Goal: Task Accomplishment & Management: Complete application form

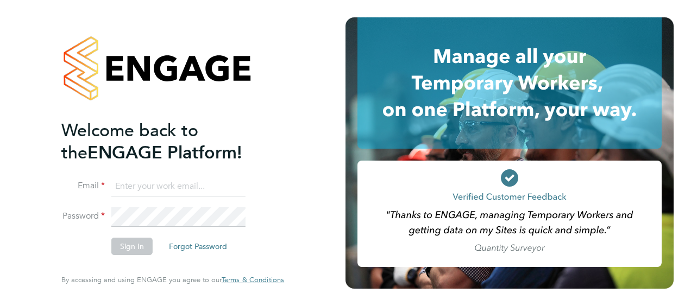
type input "[PERSON_NAME][EMAIL_ADDRESS][DOMAIN_NAME]"
click at [128, 248] on button "Sign In" at bounding box center [131, 246] width 41 height 17
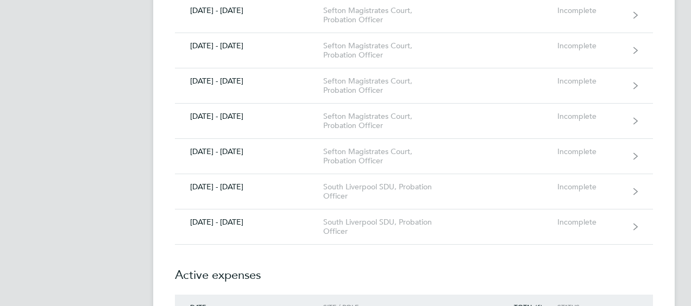
scroll to position [738, 0]
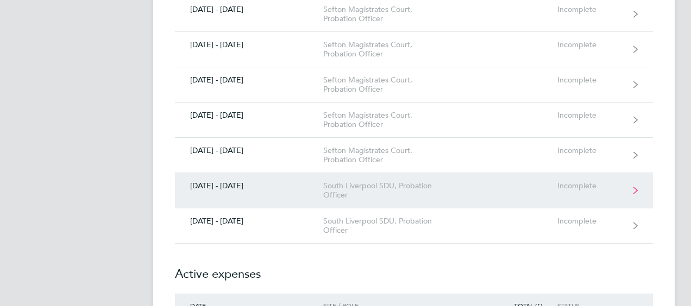
click at [451, 190] on link "[DATE] - [DATE] [GEOGRAPHIC_DATA] SDU, Probation Officer Incomplete" at bounding box center [414, 190] width 478 height 35
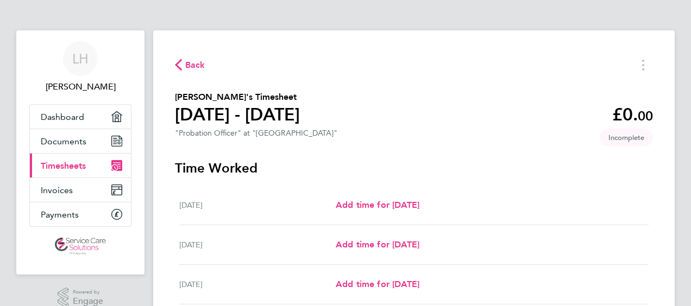
click at [394, 198] on div "[DATE] Add time for [DATE] Add time for [DATE]" at bounding box center [413, 206] width 469 height 40
click at [385, 206] on span "Add time for [DATE]" at bounding box center [377, 205] width 84 height 10
select select "30"
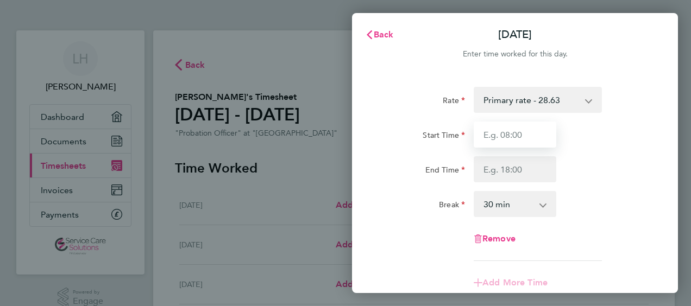
click at [503, 137] on input "Start Time" at bounding box center [514, 135] width 83 height 26
type input "12:00"
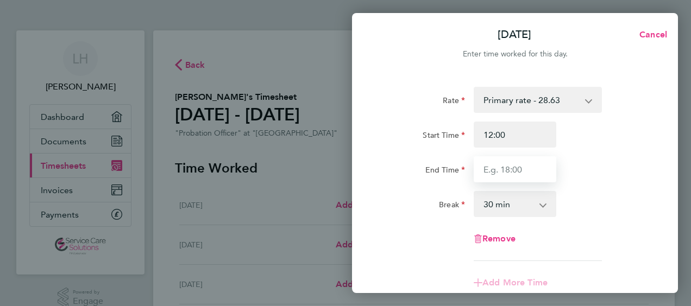
click at [493, 166] on input "End Time" at bounding box center [514, 169] width 83 height 26
type input "18:00"
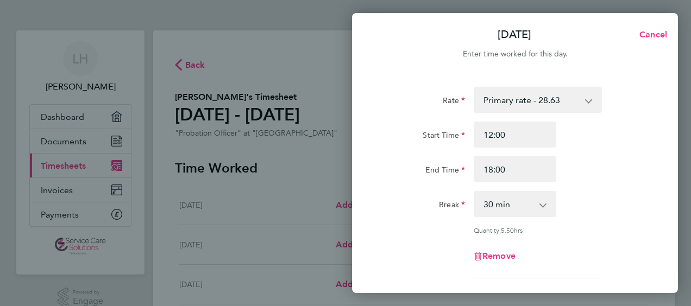
click at [547, 197] on app-icon-cross-button at bounding box center [548, 204] width 13 height 24
click at [593, 182] on div "End Time 18:00" at bounding box center [515, 169] width 274 height 26
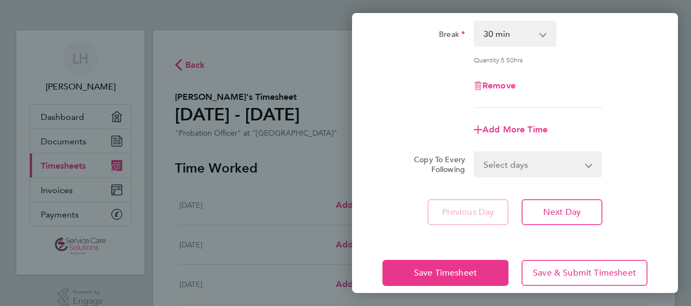
scroll to position [174, 0]
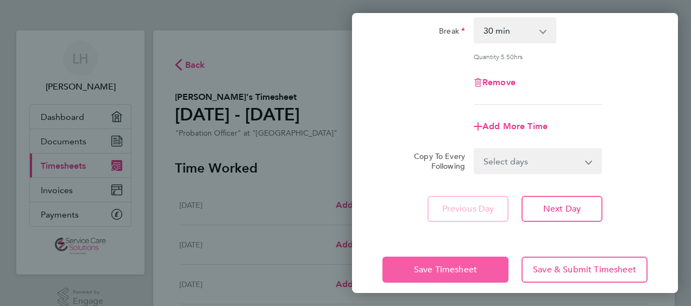
click at [447, 271] on span "Save Timesheet" at bounding box center [445, 269] width 63 height 11
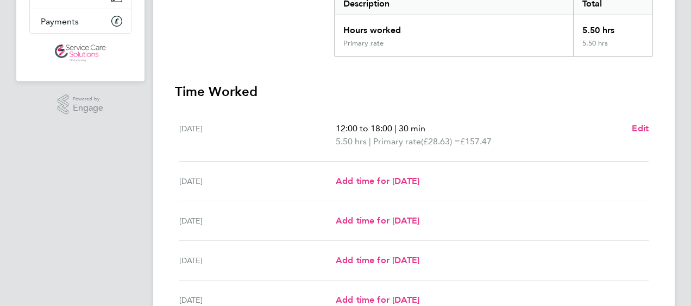
scroll to position [195, 0]
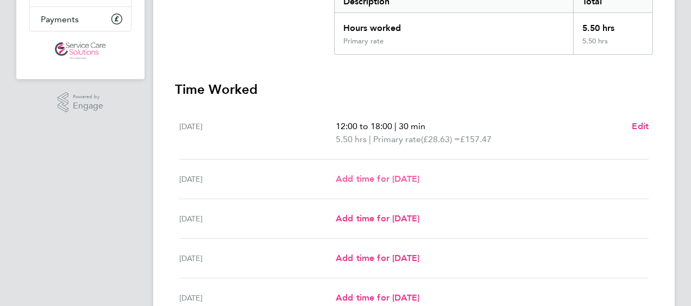
click at [381, 178] on span "Add time for [DATE]" at bounding box center [377, 179] width 84 height 10
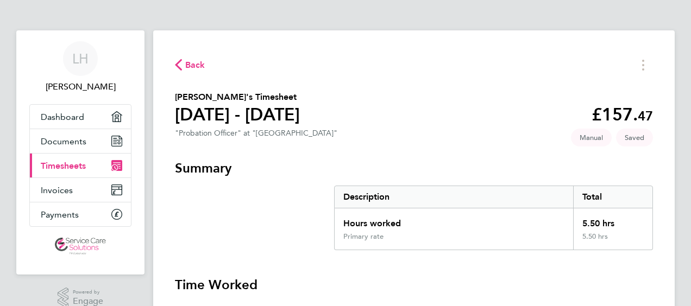
select select "30"
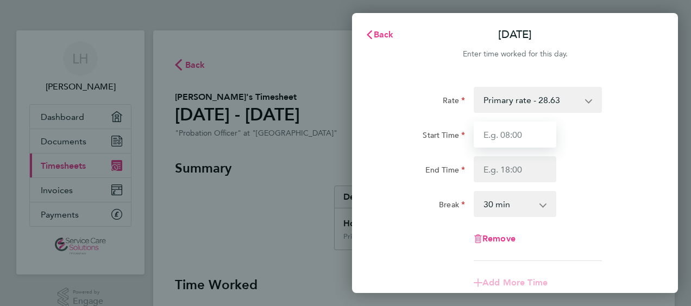
click at [482, 132] on input "Start Time" at bounding box center [514, 135] width 83 height 26
type input "17:00"
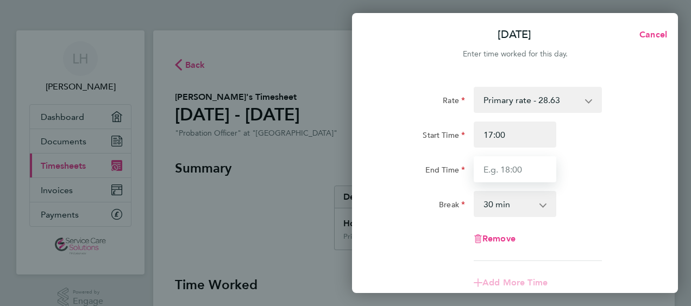
click at [481, 169] on input "End Time" at bounding box center [514, 169] width 83 height 26
type input "23:00"
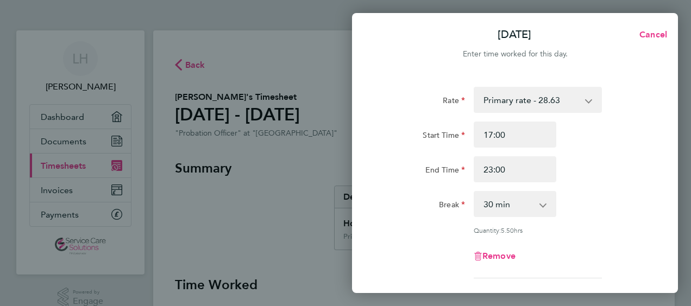
click at [656, 227] on div "Rate Primary rate - 28.63 Start Time 17:00 End Time 23:00 Break 0 min 15 min 30…" at bounding box center [515, 241] width 326 height 335
click at [525, 205] on select "0 min 15 min 30 min 45 min 60 min 75 min 90 min" at bounding box center [507, 204] width 67 height 24
select select "0"
click at [474, 192] on select "0 min 15 min 30 min 45 min 60 min 75 min 90 min" at bounding box center [507, 204] width 67 height 24
click at [624, 197] on div "Break 0 min 15 min 30 min 45 min 60 min 75 min 90 min" at bounding box center [515, 204] width 274 height 26
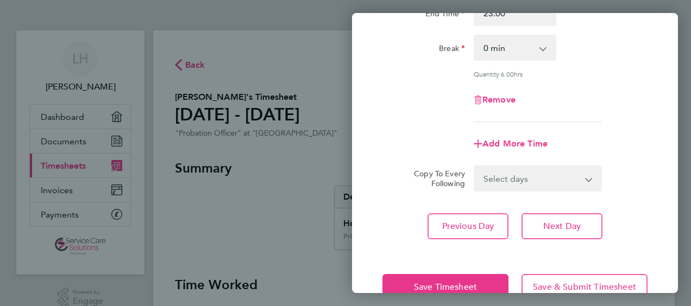
scroll to position [174, 0]
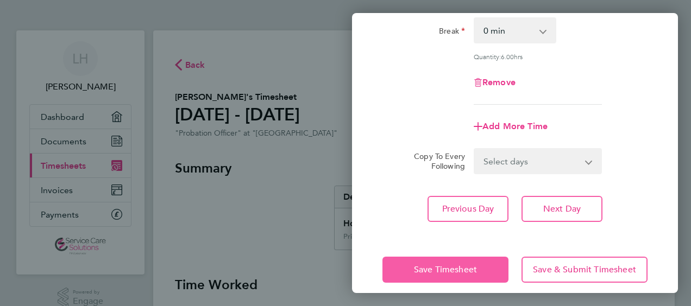
click at [465, 264] on span "Save Timesheet" at bounding box center [445, 269] width 63 height 11
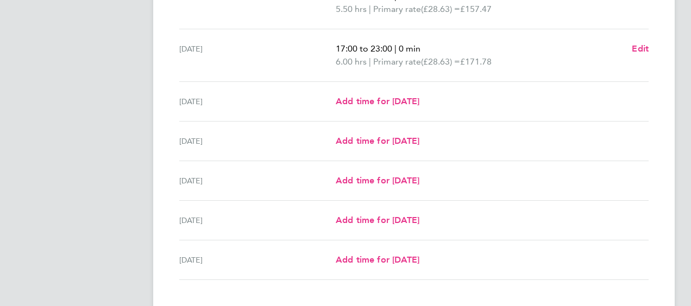
scroll to position [347, 0]
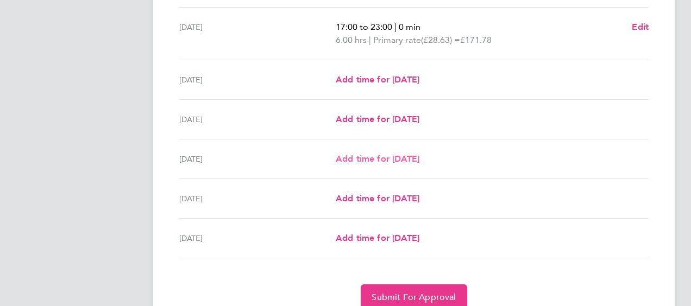
click at [404, 160] on span "Add time for [DATE]" at bounding box center [377, 159] width 84 height 10
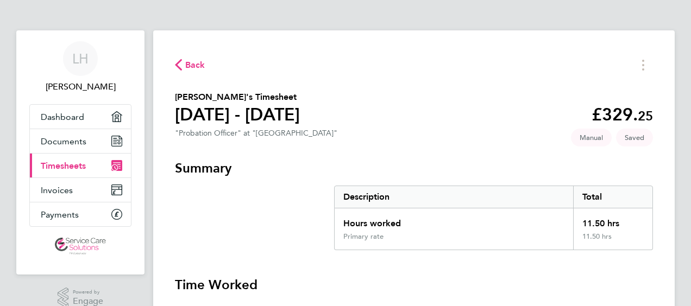
select select "30"
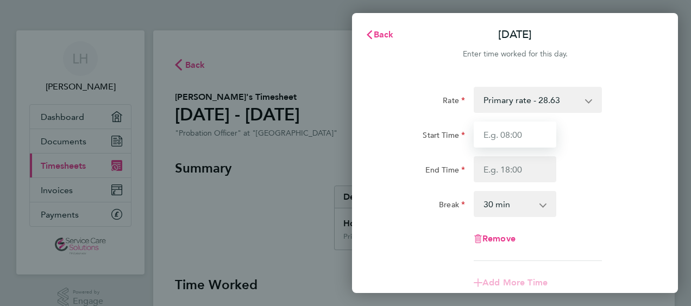
click at [499, 134] on input "Start Time" at bounding box center [514, 135] width 83 height 26
type input "09:30"
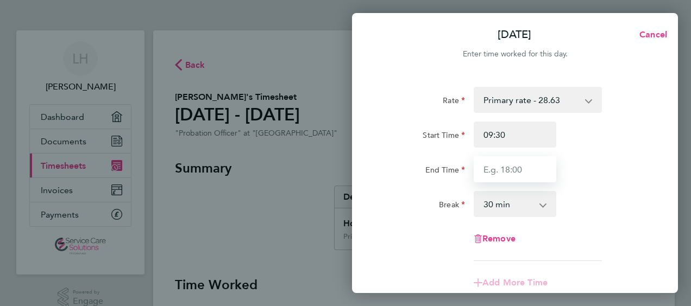
click at [483, 173] on input "End Time" at bounding box center [514, 169] width 83 height 26
type input "12:00"
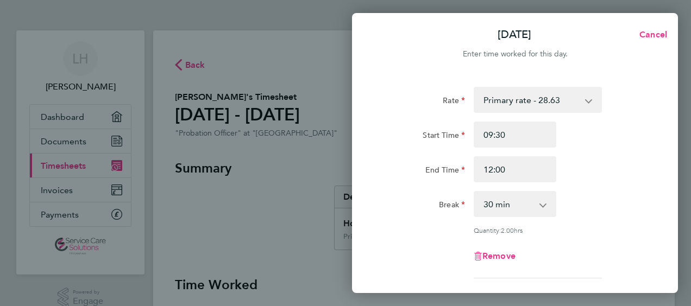
click at [631, 181] on div "End Time 12:00" at bounding box center [515, 169] width 274 height 26
click at [540, 211] on select "0 min 15 min 30 min 45 min 60 min 75 min 90 min" at bounding box center [507, 204] width 67 height 24
select select "0"
click at [474, 192] on select "0 min 15 min 30 min 45 min 60 min 75 min 90 min" at bounding box center [507, 204] width 67 height 24
click at [612, 187] on div "Rate Primary rate - 28.63 Start Time 09:30 End Time 12:00 Break 0 min 15 min 30…" at bounding box center [514, 183] width 265 height 192
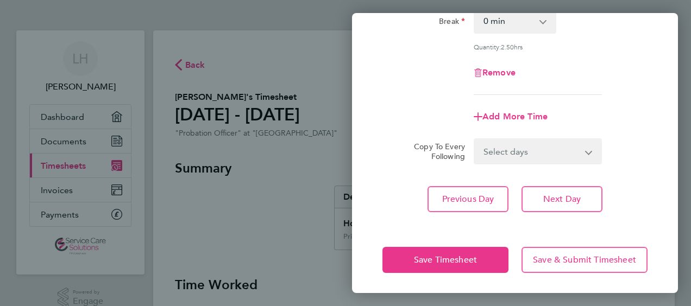
scroll to position [184, 0]
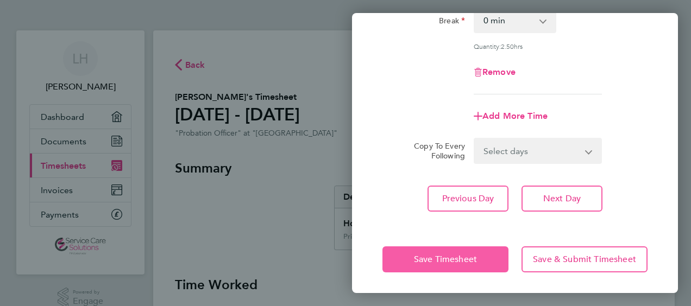
click at [471, 254] on span "Save Timesheet" at bounding box center [445, 259] width 63 height 11
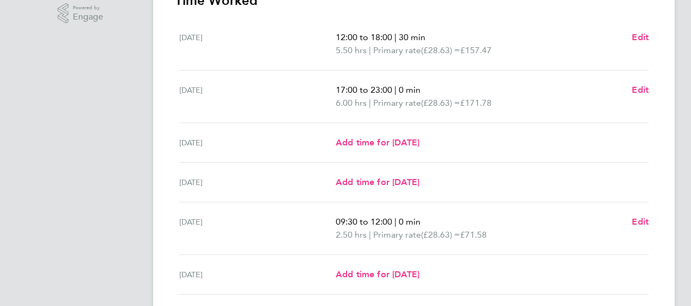
scroll to position [304, 0]
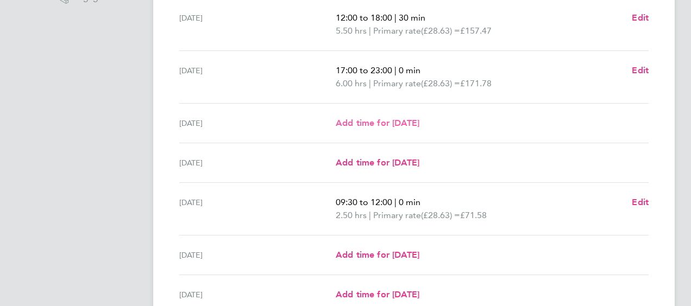
click at [397, 118] on span "Add time for [DATE]" at bounding box center [377, 123] width 84 height 10
select select "30"
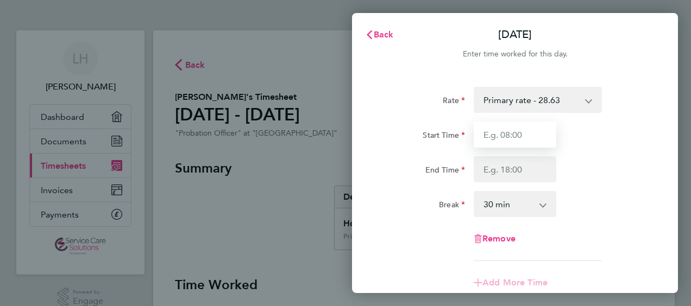
click at [494, 131] on input "Start Time" at bounding box center [514, 135] width 83 height 26
type input "16:30"
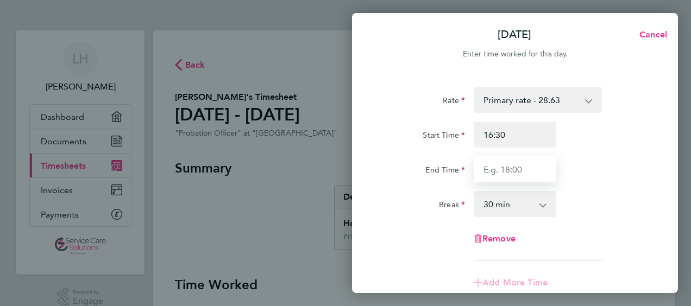
click at [483, 176] on input "End Time" at bounding box center [514, 169] width 83 height 26
type input "19:00"
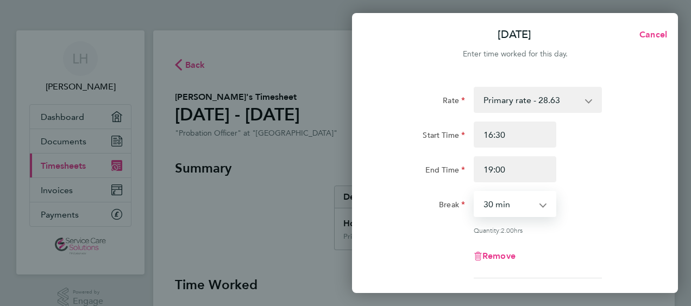
click at [540, 201] on select "0 min 15 min 30 min 45 min 60 min 75 min 90 min" at bounding box center [507, 204] width 67 height 24
select select "0"
click at [474, 192] on select "0 min 15 min 30 min 45 min 60 min 75 min 90 min" at bounding box center [507, 204] width 67 height 24
click at [606, 178] on div "End Time 19:00" at bounding box center [515, 169] width 274 height 26
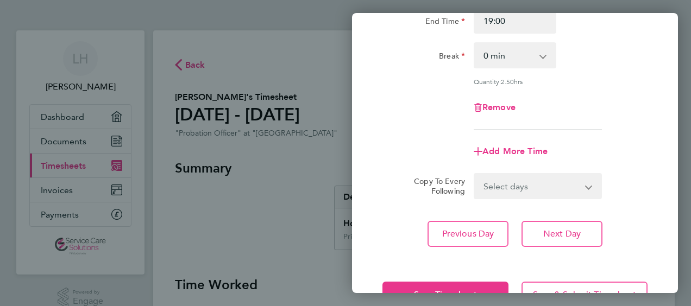
scroll to position [152, 0]
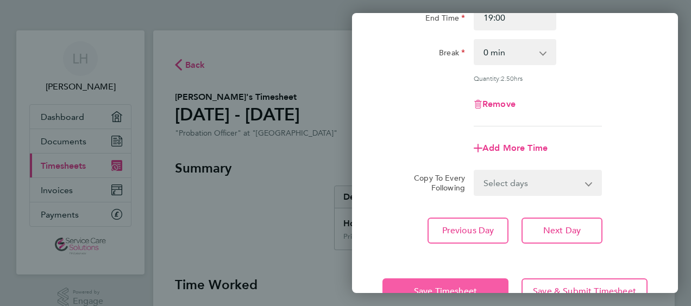
click at [448, 287] on span "Save Timesheet" at bounding box center [445, 291] width 63 height 11
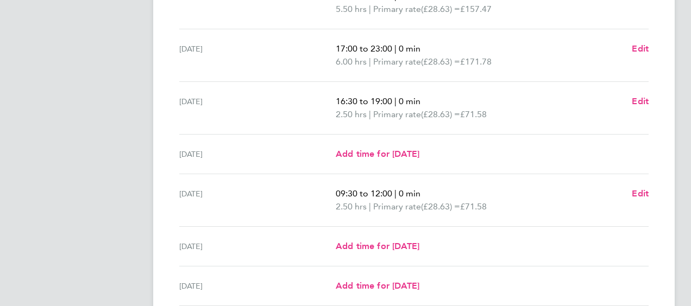
scroll to position [347, 0]
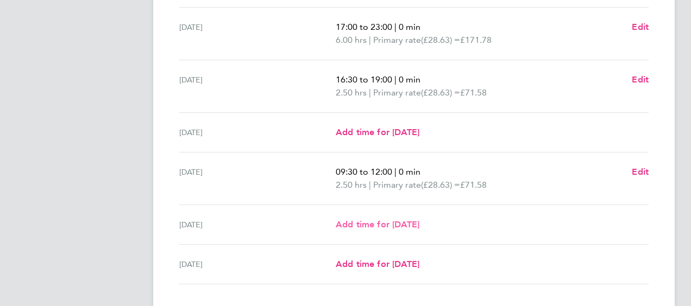
click at [374, 223] on span "Add time for [DATE]" at bounding box center [377, 224] width 84 height 10
select select "30"
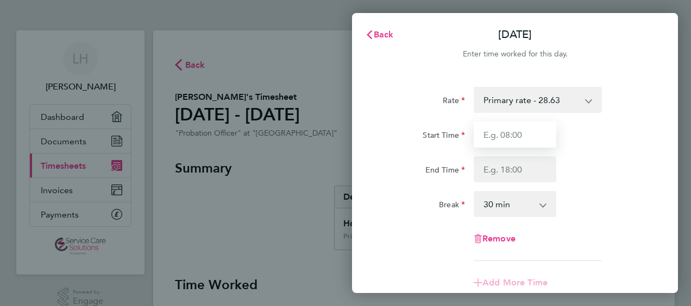
click at [485, 128] on input "Start Time" at bounding box center [514, 135] width 83 height 26
type input "14:00"
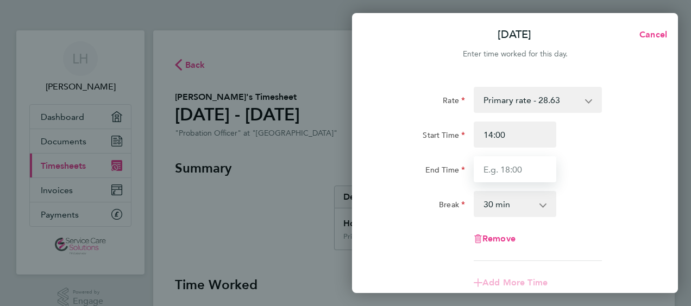
click at [484, 163] on input "End Time" at bounding box center [514, 169] width 83 height 26
type input "18:00"
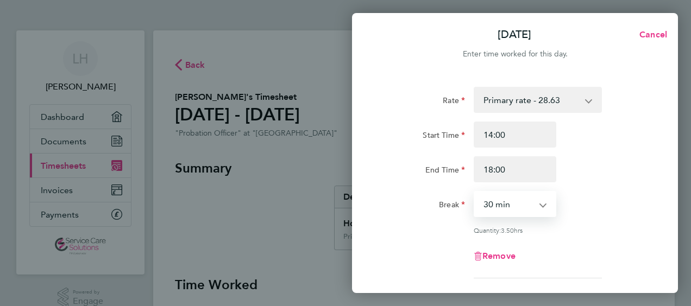
click at [497, 211] on select "0 min 15 min 30 min 45 min 60 min 75 min 90 min" at bounding box center [507, 204] width 67 height 24
select select "0"
click at [474, 192] on select "0 min 15 min 30 min 45 min 60 min 75 min 90 min" at bounding box center [507, 204] width 67 height 24
click at [605, 165] on div "End Time 18:00" at bounding box center [515, 169] width 274 height 26
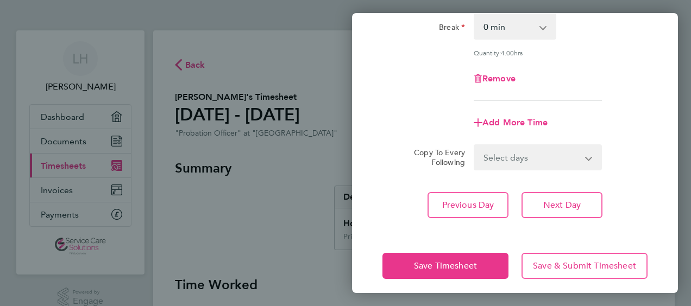
scroll to position [184, 0]
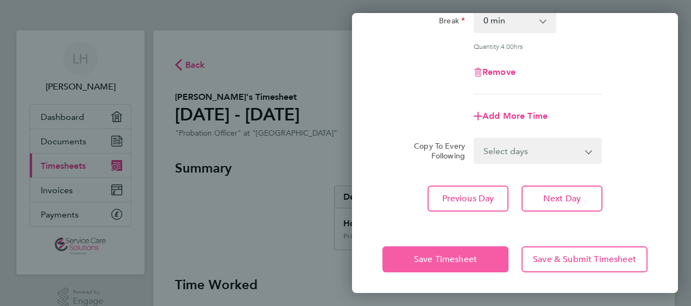
click at [466, 252] on button "Save Timesheet" at bounding box center [445, 259] width 126 height 26
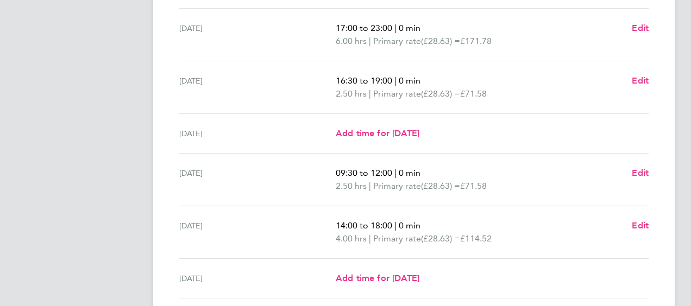
scroll to position [347, 0]
click at [419, 128] on span "Add time for [DATE]" at bounding box center [377, 132] width 84 height 10
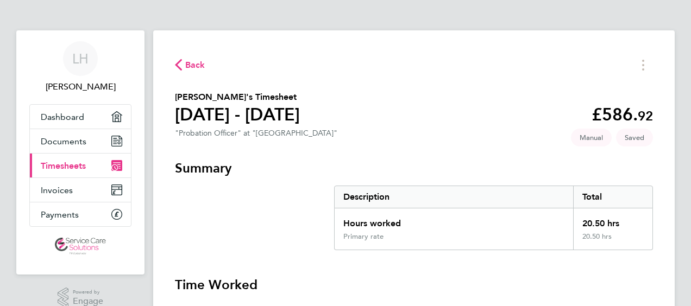
select select "30"
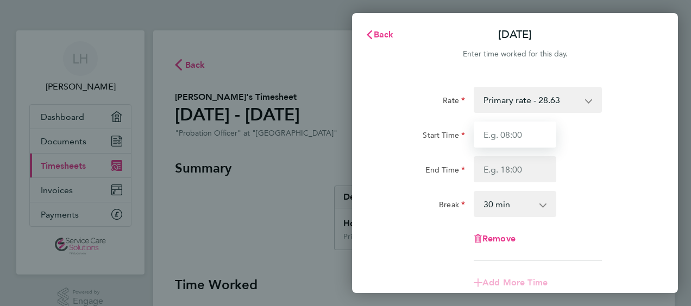
click at [492, 134] on input "Start Time" at bounding box center [514, 135] width 83 height 26
type input "08:30"
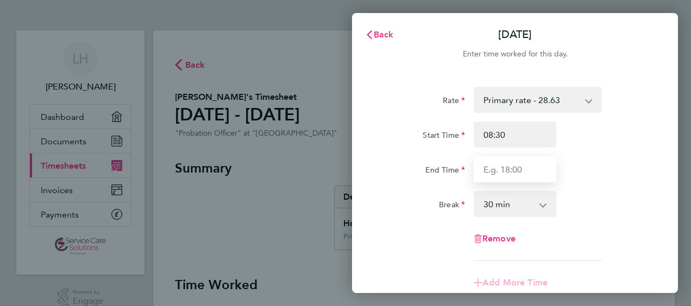
click at [484, 172] on input "End Time" at bounding box center [514, 169] width 83 height 26
type input "10:00"
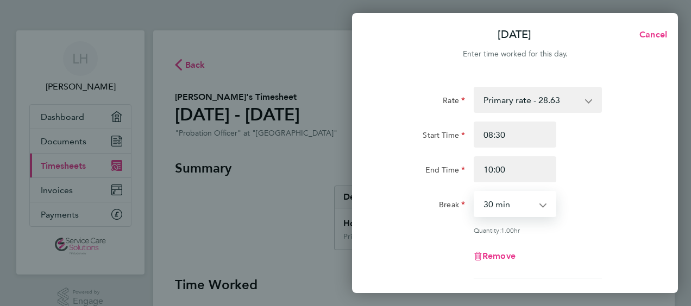
click at [500, 204] on select "0 min 15 min 30 min 45 min 60 min 75 min" at bounding box center [507, 204] width 67 height 24
select select "0"
click at [474, 192] on select "0 min 15 min 30 min 45 min 60 min 75 min" at bounding box center [507, 204] width 67 height 24
click at [593, 199] on div "Break 0 min 15 min 30 min 45 min 60 min 75 min" at bounding box center [515, 204] width 274 height 26
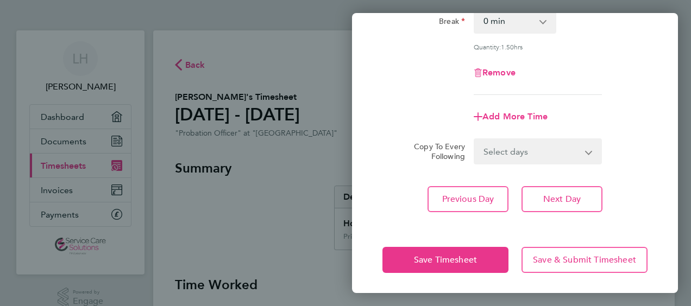
scroll to position [184, 0]
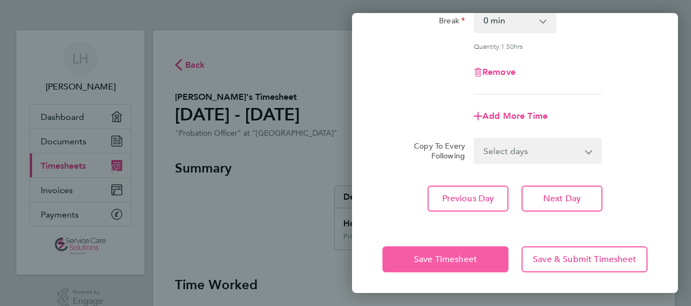
click at [459, 255] on span "Save Timesheet" at bounding box center [445, 259] width 63 height 11
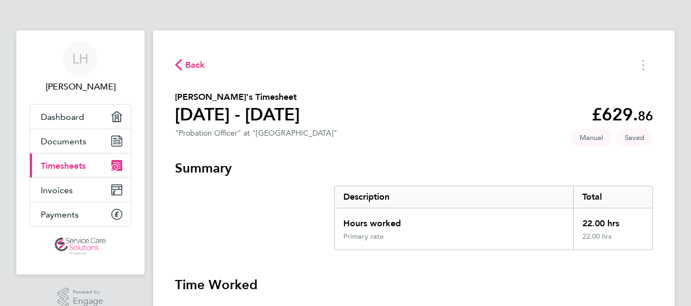
click at [549, 279] on h3 "Time Worked" at bounding box center [414, 284] width 478 height 17
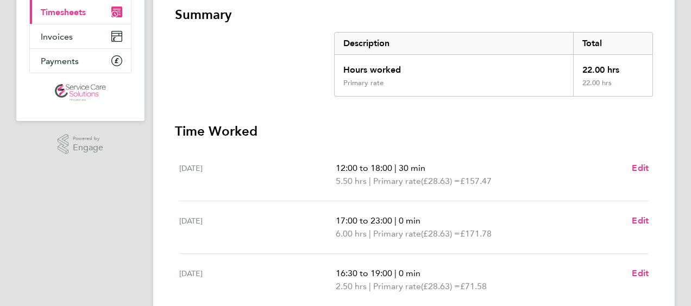
scroll to position [239, 0]
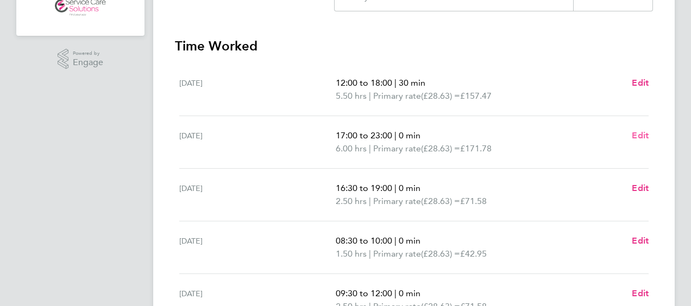
click at [638, 139] on span "Edit" at bounding box center [639, 135] width 17 height 10
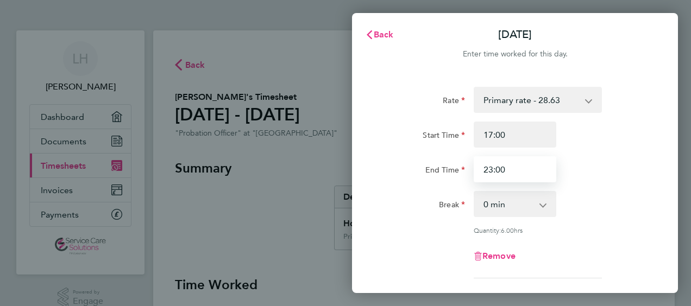
click at [516, 164] on input "23:00" at bounding box center [514, 169] width 83 height 26
type input "23:30"
click at [581, 173] on div "End Time 23:30" at bounding box center [515, 169] width 274 height 26
click at [540, 206] on select "0 min 15 min 30 min 45 min 60 min 75 min 90 min" at bounding box center [507, 204] width 67 height 24
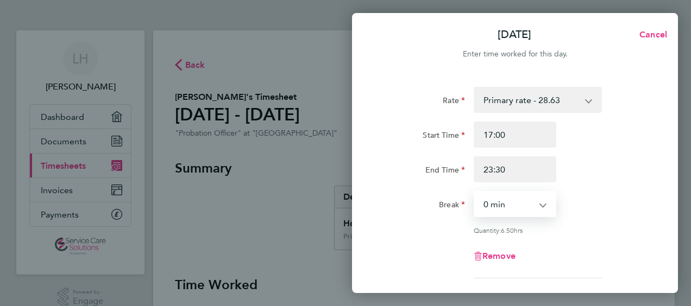
select select "15"
click at [474, 192] on select "0 min 15 min 30 min 45 min 60 min 75 min 90 min" at bounding box center [507, 204] width 67 height 24
click at [606, 178] on div "End Time 23:30" at bounding box center [515, 169] width 274 height 26
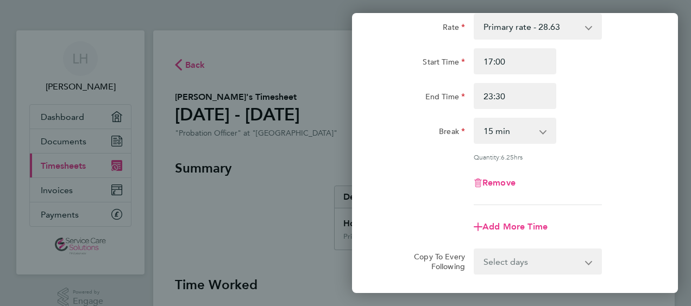
scroll to position [87, 0]
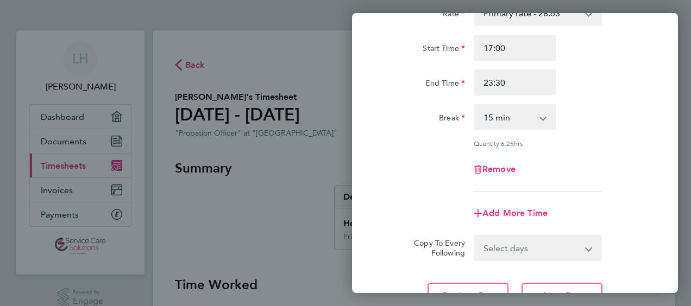
click at [616, 184] on div "Rate Primary rate - 28.63 Start Time 17:00 End Time 23:30 Break 0 min 15 min 30…" at bounding box center [514, 96] width 265 height 192
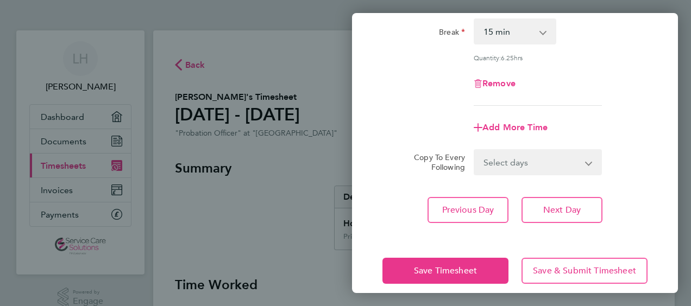
scroll to position [184, 0]
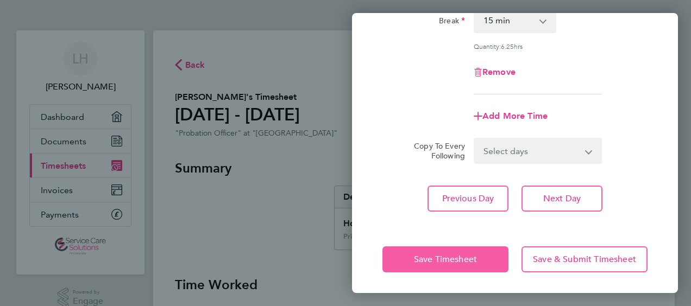
click at [470, 261] on span "Save Timesheet" at bounding box center [445, 259] width 63 height 11
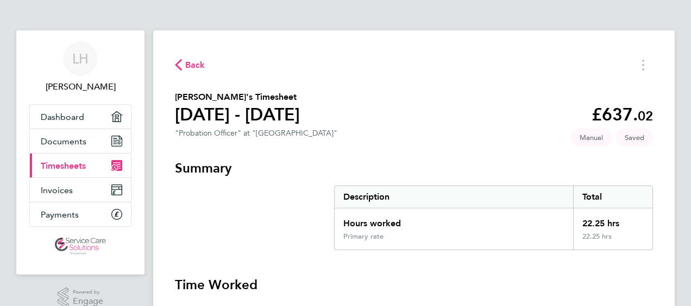
click at [545, 277] on h3 "Time Worked" at bounding box center [414, 284] width 478 height 17
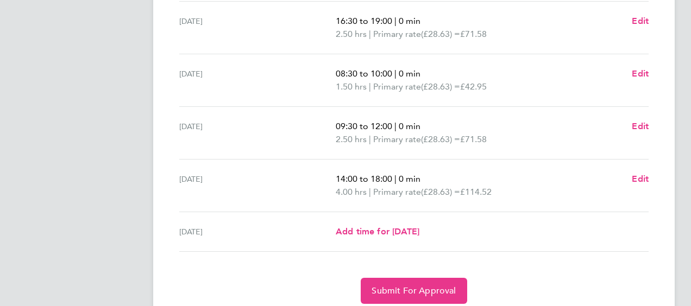
scroll to position [413, 0]
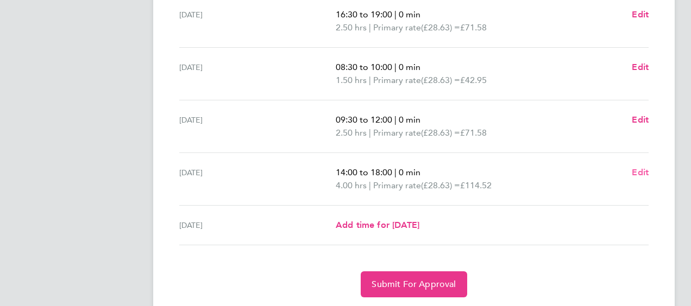
click at [640, 170] on span "Edit" at bounding box center [639, 172] width 17 height 10
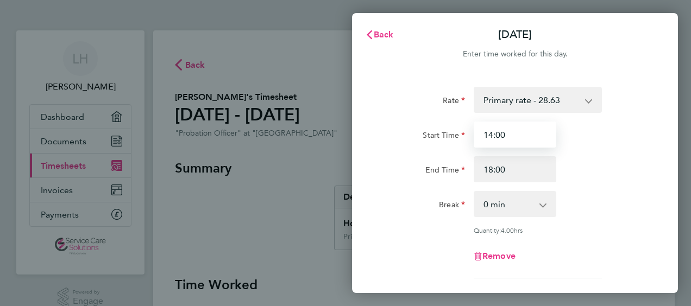
click at [514, 132] on input "14:00" at bounding box center [514, 135] width 83 height 26
type input "1"
type input "10:30"
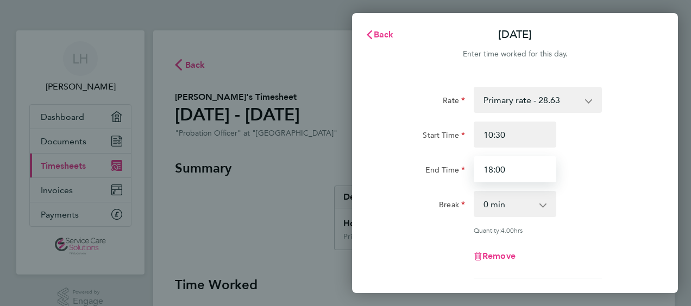
click at [527, 182] on input "18:00" at bounding box center [514, 169] width 83 height 26
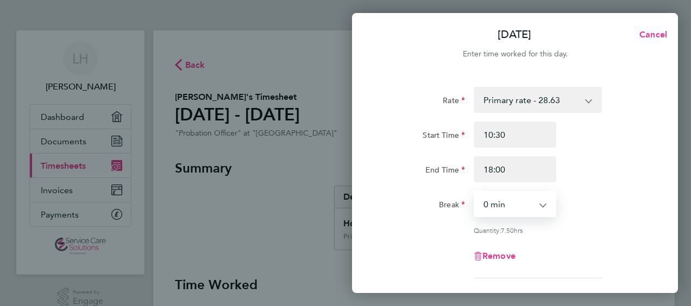
click at [538, 207] on select "0 min 15 min 30 min 45 min 60 min 75 min 90 min" at bounding box center [507, 204] width 67 height 24
select select "90"
click at [474, 192] on select "0 min 15 min 30 min 45 min 60 min 75 min 90 min" at bounding box center [507, 204] width 67 height 24
click at [594, 170] on div "End Time 18:00" at bounding box center [515, 169] width 274 height 26
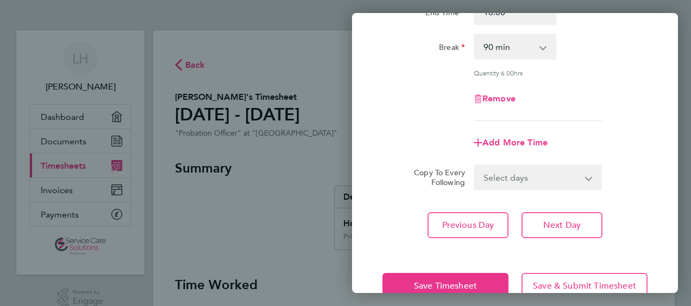
scroll to position [184, 0]
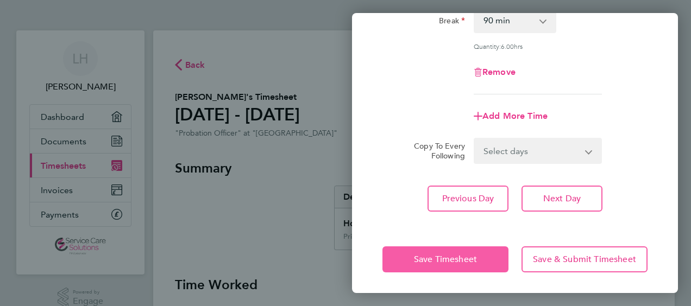
click at [458, 255] on span "Save Timesheet" at bounding box center [445, 259] width 63 height 11
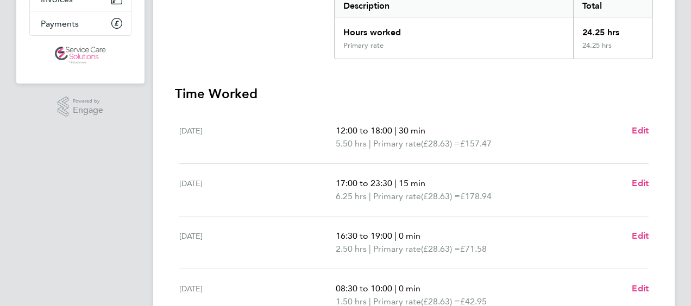
scroll to position [195, 0]
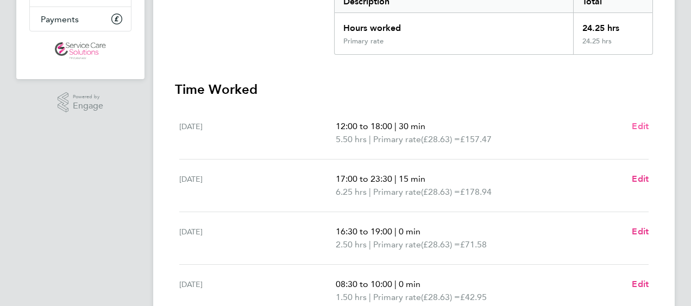
click at [638, 125] on span "Edit" at bounding box center [639, 126] width 17 height 10
select select "30"
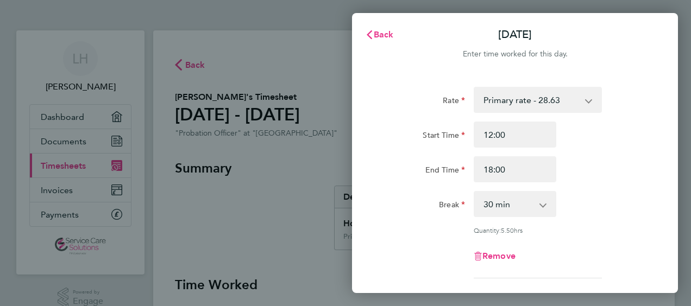
click at [599, 220] on div "Rate Primary rate - 28.63 Start Time 12:00 End Time 18:00 Break 0 min 15 min 30…" at bounding box center [514, 183] width 265 height 192
click at [376, 31] on span "Back" at bounding box center [383, 34] width 20 height 10
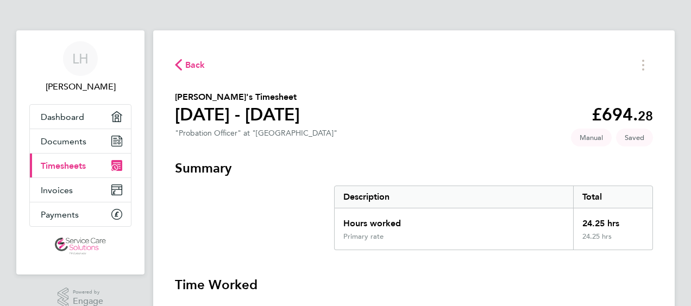
click at [532, 280] on h3 "Time Worked" at bounding box center [414, 284] width 478 height 17
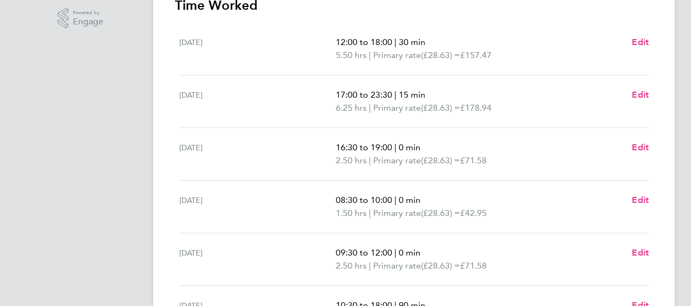
scroll to position [282, 0]
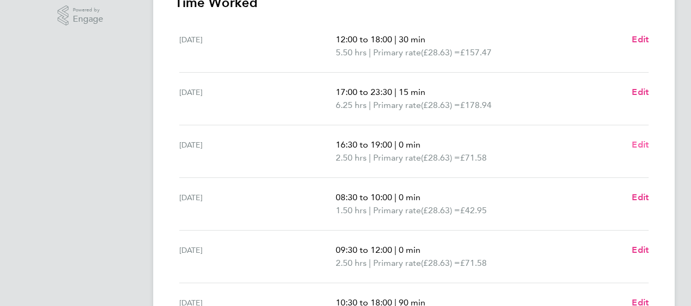
click at [638, 142] on span "Edit" at bounding box center [639, 145] width 17 height 10
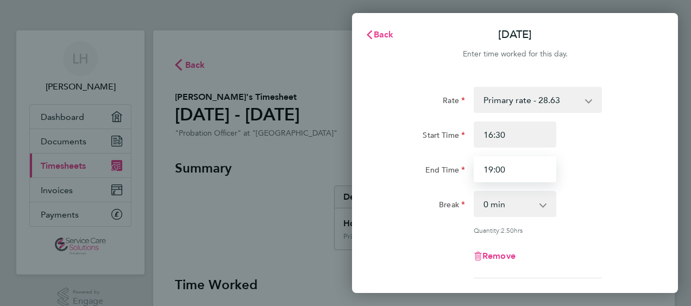
click at [514, 169] on input "19:00" at bounding box center [514, 169] width 83 height 26
type input "1"
type input "21:30"
click at [522, 205] on select "0 min 15 min 30 min 45 min 60 min 75 min 90 min" at bounding box center [507, 204] width 67 height 24
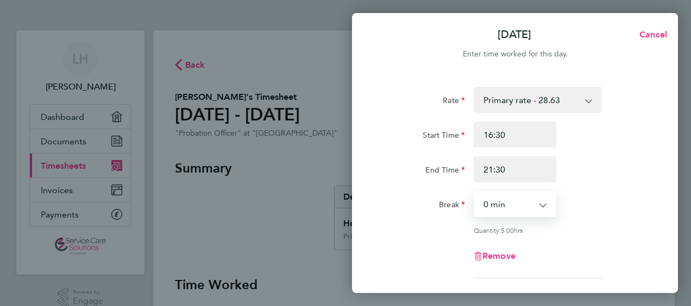
select select "30"
click at [474, 192] on select "0 min 15 min 30 min 45 min 60 min 75 min 90 min" at bounding box center [507, 204] width 67 height 24
click at [585, 172] on div "End Time 21:30" at bounding box center [515, 169] width 274 height 26
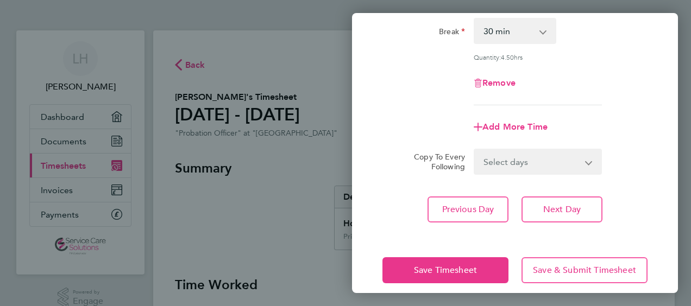
scroll to position [174, 0]
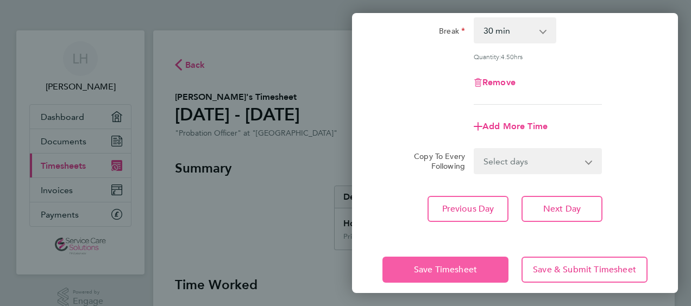
click at [450, 262] on button "Save Timesheet" at bounding box center [445, 270] width 126 height 26
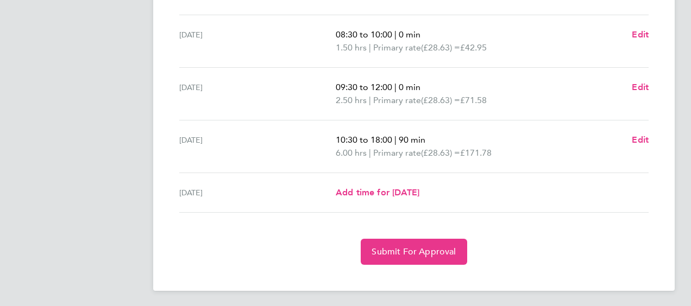
scroll to position [446, 0]
click at [417, 238] on button "Submit For Approval" at bounding box center [413, 251] width 106 height 26
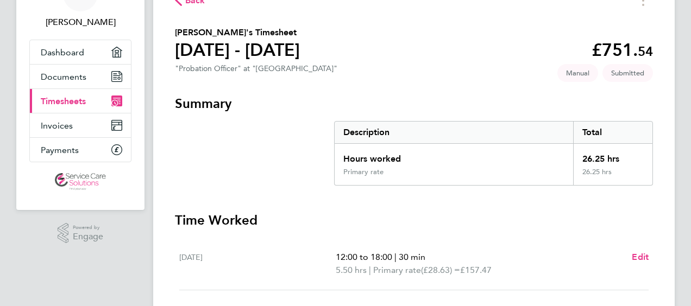
scroll to position [0, 0]
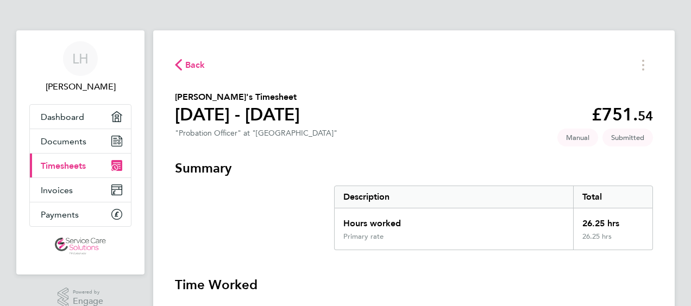
click at [59, 165] on span "Timesheets" at bounding box center [63, 166] width 45 height 10
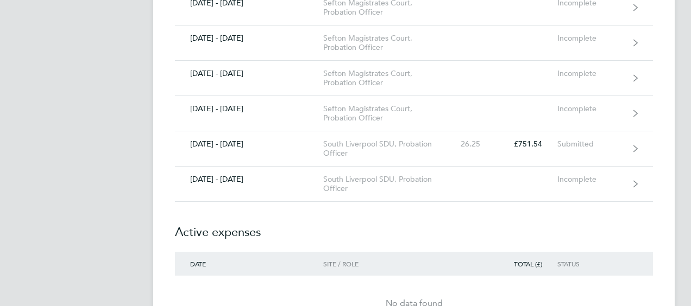
scroll to position [782, 0]
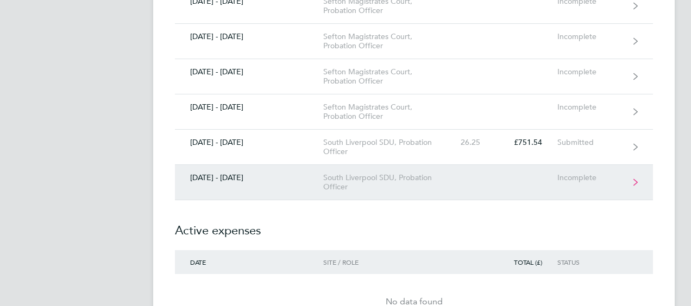
click at [366, 187] on div "South Liverpool SDU, Probation Officer" at bounding box center [385, 182] width 124 height 18
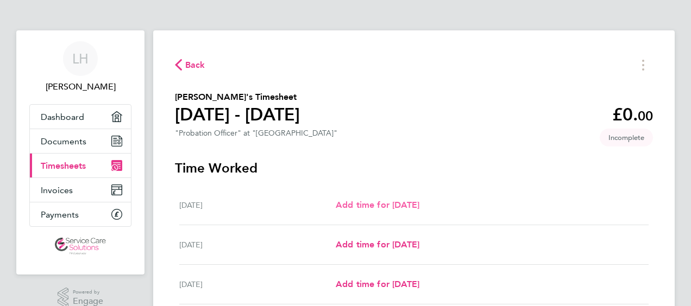
click at [373, 204] on span "Add time for [DATE]" at bounding box center [377, 205] width 84 height 10
select select "30"
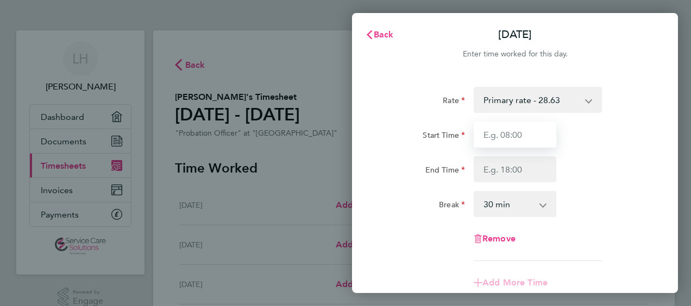
click at [495, 130] on input "Start Time" at bounding box center [514, 135] width 83 height 26
type input "11:00"
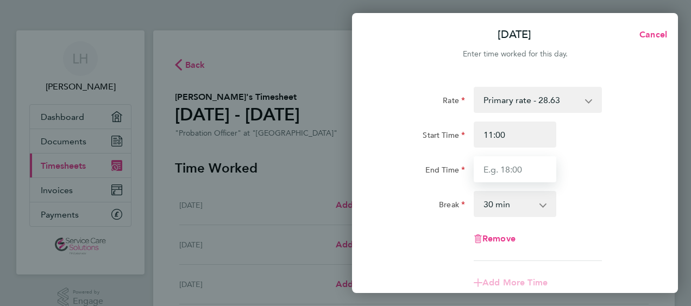
click at [490, 163] on input "End Time" at bounding box center [514, 169] width 83 height 26
type input "01:30"
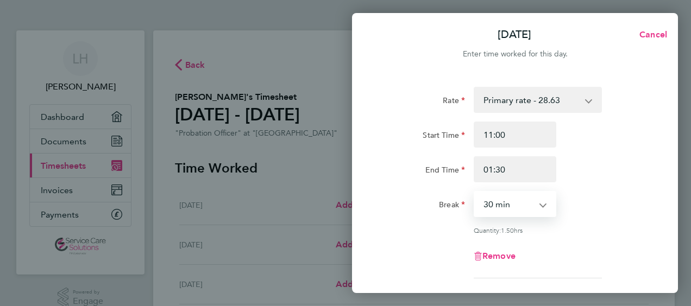
click at [502, 206] on select "0 min 15 min 30 min 45 min 60 min 75 min 90 min" at bounding box center [507, 204] width 67 height 24
select select "0"
click at [474, 192] on select "0 min 15 min 30 min 45 min 60 min 75 min 90 min" at bounding box center [507, 204] width 67 height 24
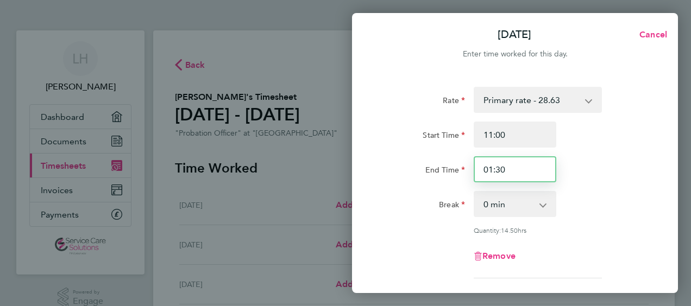
click at [510, 164] on input "01:30" at bounding box center [514, 169] width 83 height 26
type input "0"
type input "13:00"
click at [651, 207] on div "Break 0 min 15 min 30 min 45 min 60 min 75 min 90 min" at bounding box center [515, 204] width 274 height 26
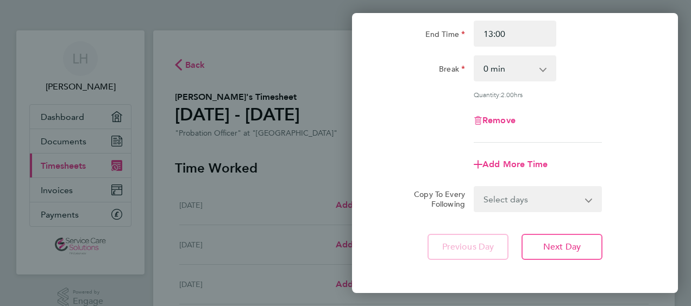
scroll to position [152, 0]
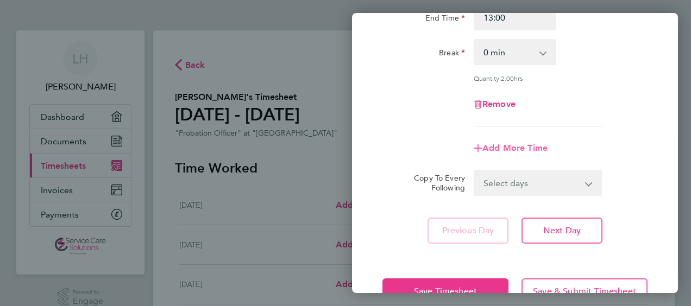
click at [525, 150] on span "Add More Time" at bounding box center [514, 148] width 65 height 10
select select "null"
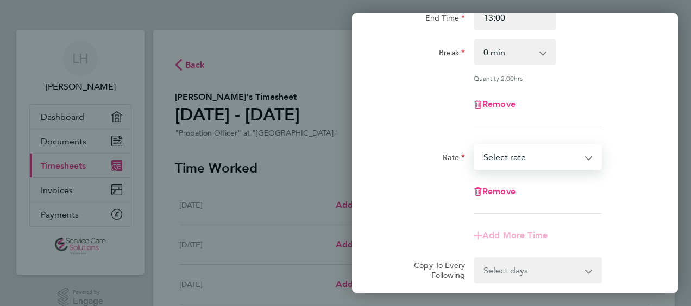
click at [504, 152] on select "Primary rate - 28.63 Select rate" at bounding box center [530, 157] width 113 height 24
select select "30"
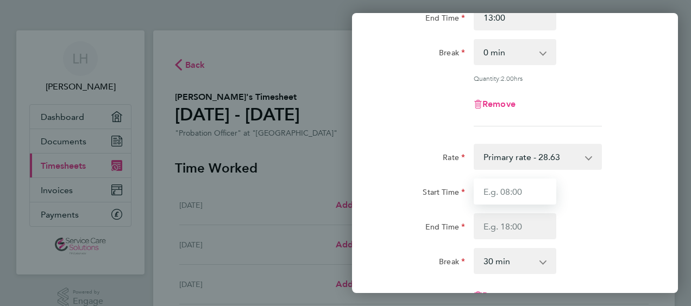
click at [489, 194] on input "Start Time" at bounding box center [514, 192] width 83 height 26
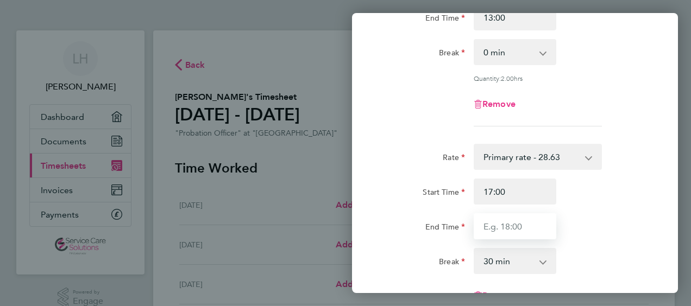
click at [501, 233] on input "End Time" at bounding box center [514, 226] width 83 height 26
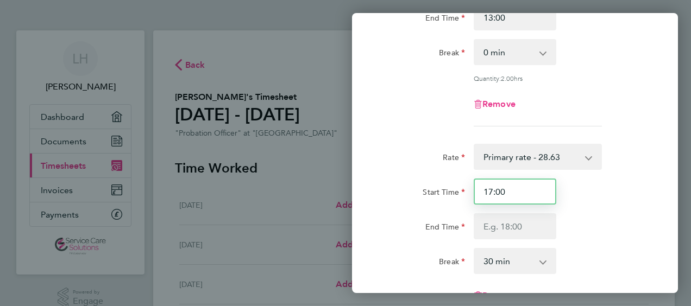
click at [493, 192] on input "17:00" at bounding box center [514, 192] width 83 height 26
click at [511, 192] on input "17:00" at bounding box center [514, 192] width 83 height 26
type input "1"
type input "15:15"
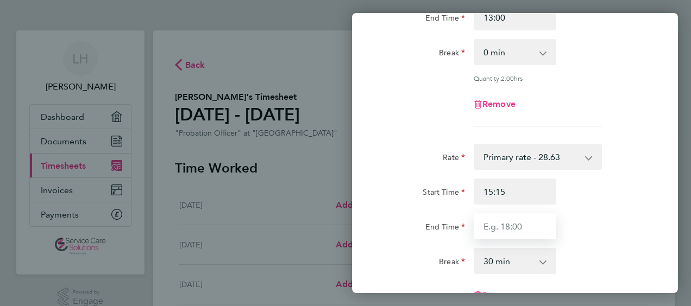
click at [482, 226] on input "End Time" at bounding box center [514, 226] width 83 height 26
type input "16:45"
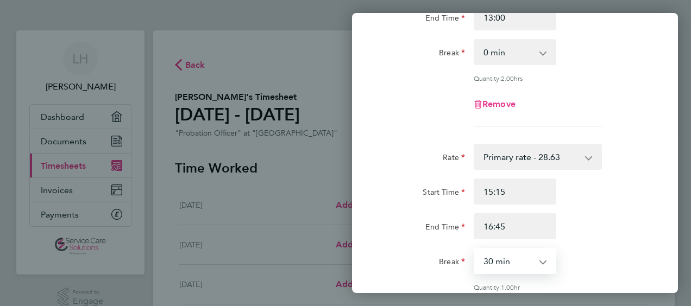
click at [496, 256] on select "0 min 15 min 30 min 45 min 60 min 75 min" at bounding box center [507, 261] width 67 height 24
select select "0"
click at [474, 249] on select "0 min 15 min 30 min 45 min 60 min 75 min" at bounding box center [507, 261] width 67 height 24
click at [599, 213] on div "End Time 16:45" at bounding box center [515, 226] width 274 height 26
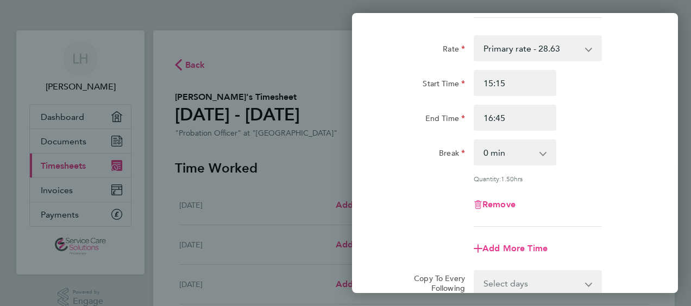
scroll to position [282, 0]
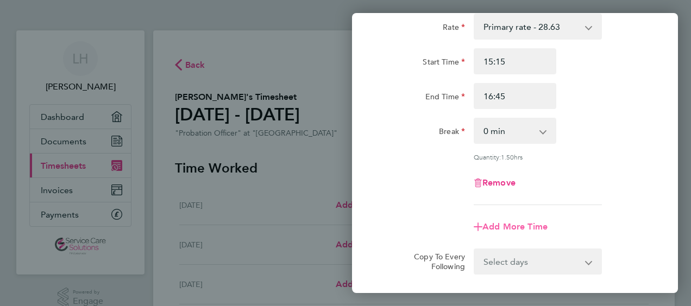
click at [522, 224] on span "Add More Time" at bounding box center [514, 226] width 65 height 10
select select "null"
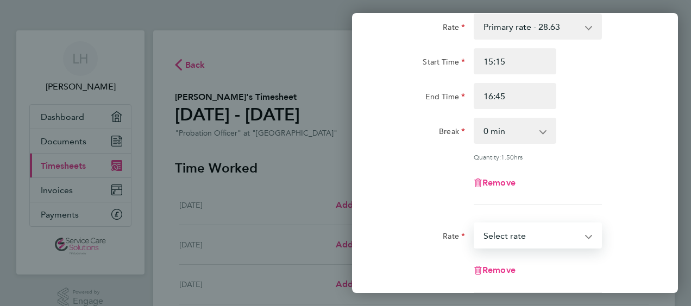
click at [499, 228] on select "Primary rate - 28.63 Select rate" at bounding box center [530, 236] width 113 height 24
select select "30"
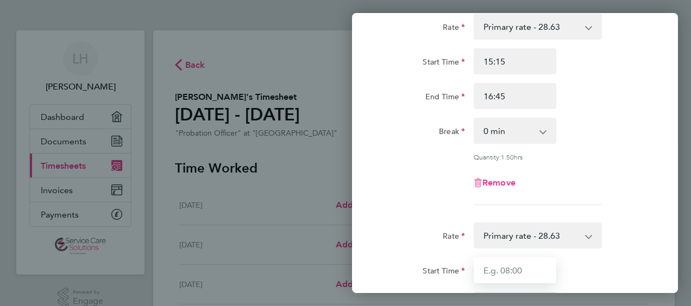
click at [490, 273] on input "Start Time" at bounding box center [514, 270] width 83 height 26
click at [599, 276] on div "Start Time 17:00" at bounding box center [515, 270] width 274 height 26
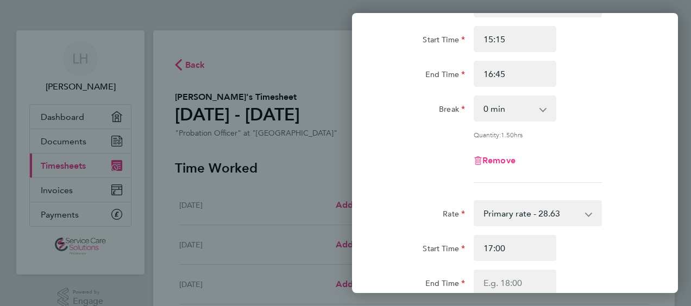
scroll to position [326, 0]
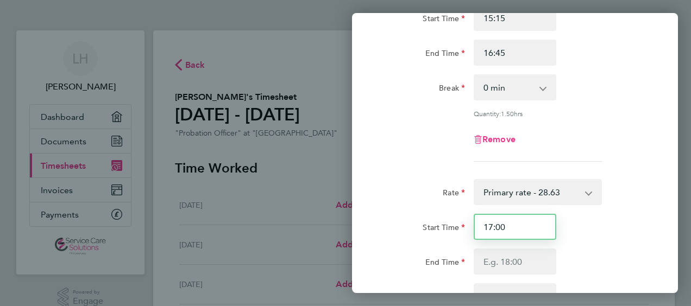
click at [517, 229] on input "17:00" at bounding box center [514, 227] width 83 height 26
type input "17:15"
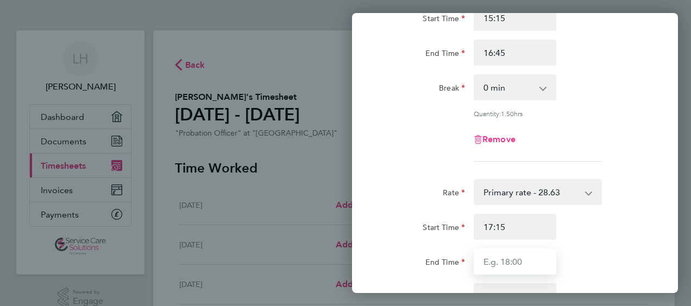
click at [484, 263] on input "End Time" at bounding box center [514, 262] width 83 height 26
type input "21:00"
click at [608, 269] on div "End Time 21:00" at bounding box center [515, 262] width 274 height 26
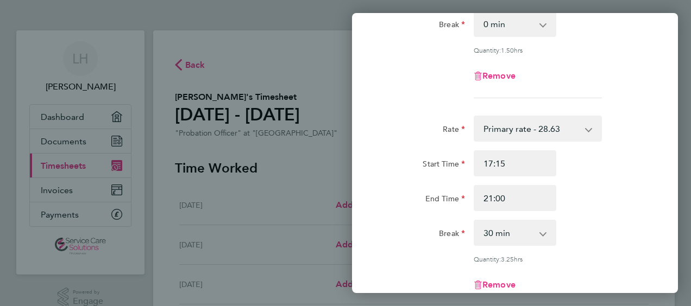
scroll to position [391, 0]
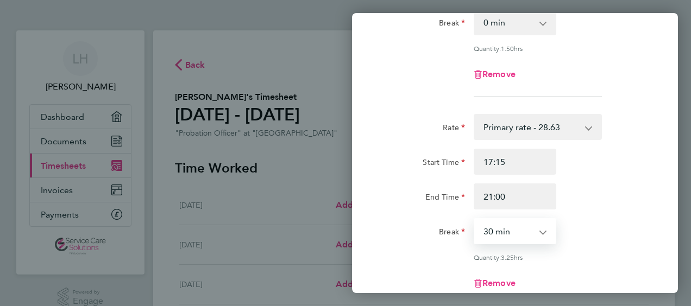
click at [536, 230] on select "0 min 15 min 30 min 45 min 60 min 75 min 90 min" at bounding box center [507, 231] width 67 height 24
select select "0"
click at [474, 219] on select "0 min 15 min 30 min 45 min 60 min 75 min 90 min" at bounding box center [507, 231] width 67 height 24
click at [609, 188] on div "End Time 21:00" at bounding box center [515, 196] width 274 height 26
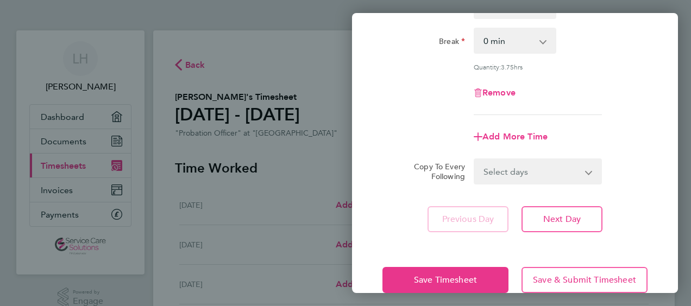
scroll to position [600, 0]
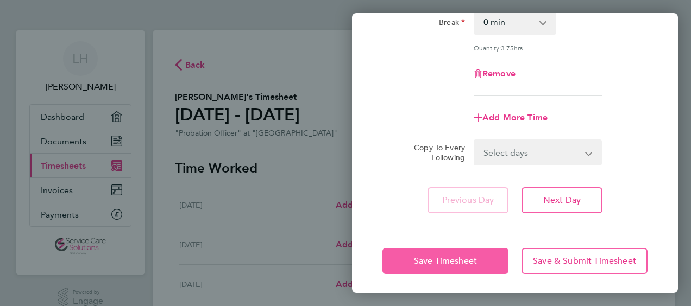
click at [429, 258] on span "Save Timesheet" at bounding box center [445, 261] width 63 height 11
